Goal: Information Seeking & Learning: Learn about a topic

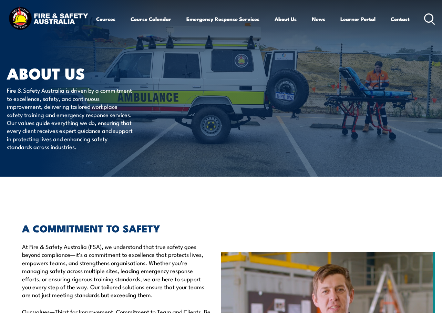
click at [153, 19] on link "Course Calendar" at bounding box center [151, 19] width 41 height 17
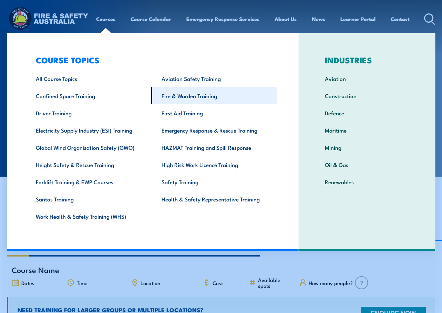
click at [184, 97] on link "Fire & Warden Training" at bounding box center [214, 95] width 126 height 17
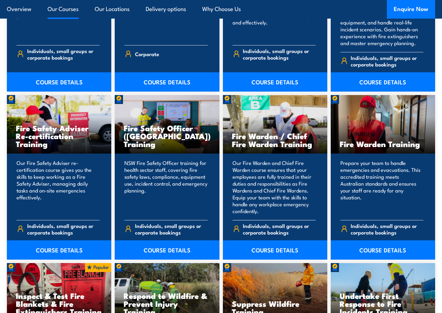
scroll to position [826, 0]
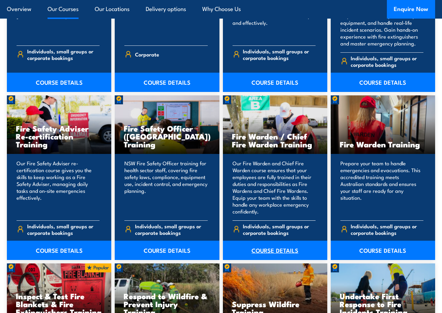
click at [266, 244] on link "COURSE DETAILS" at bounding box center [275, 250] width 104 height 19
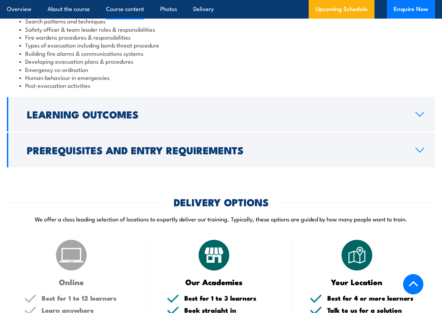
scroll to position [758, 0]
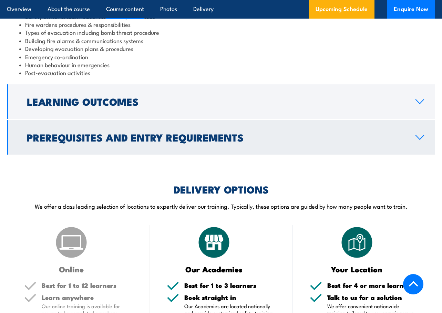
click at [226, 136] on h2 "Prerequisites and Entry Requirements" at bounding box center [215, 137] width 377 height 9
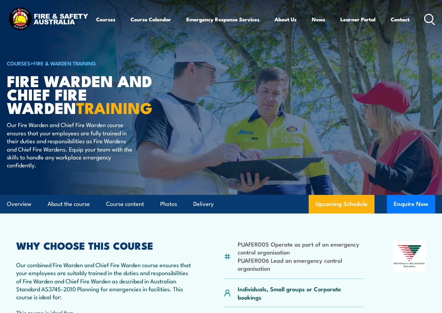
scroll to position [0, 0]
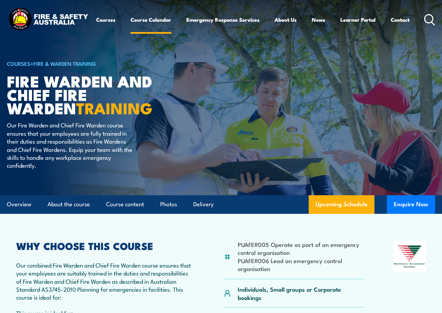
click at [149, 19] on link "Course Calendar" at bounding box center [151, 19] width 41 height 17
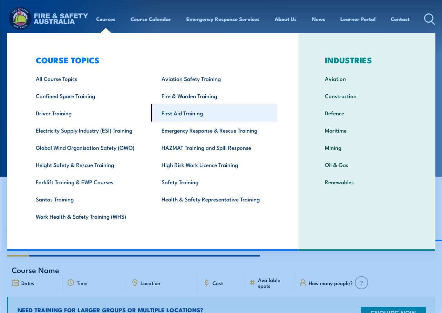
click at [181, 110] on link "First Aid Training" at bounding box center [214, 112] width 126 height 17
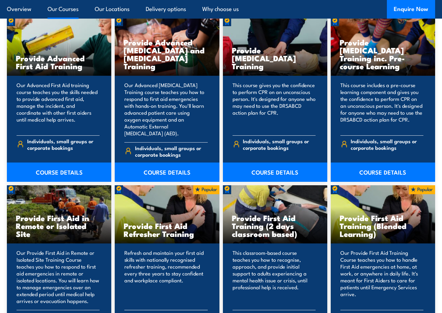
scroll to position [826, 0]
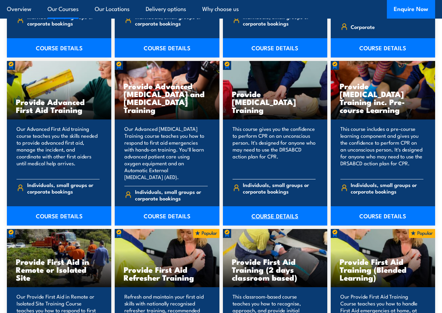
click at [254, 206] on link "COURSE DETAILS" at bounding box center [275, 215] width 104 height 19
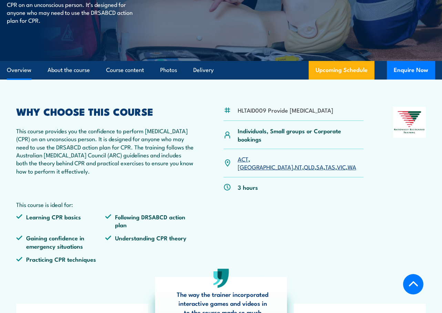
scroll to position [138, 0]
